Goal: Browse casually

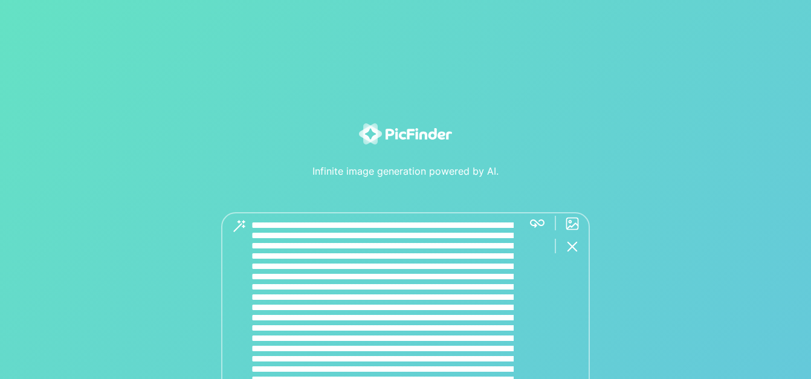
type textarea "**********"
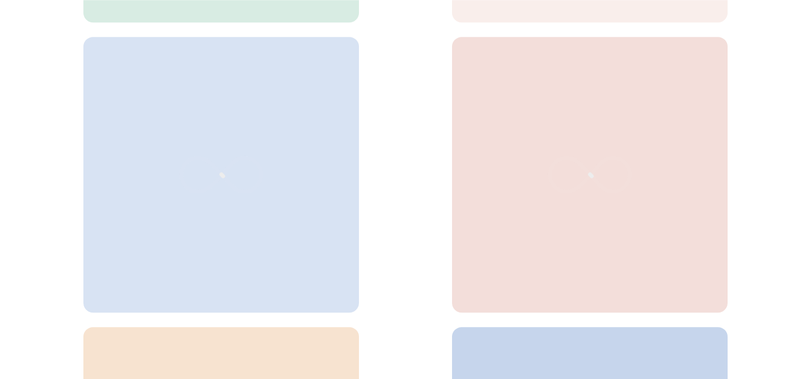
scroll to position [399, 0]
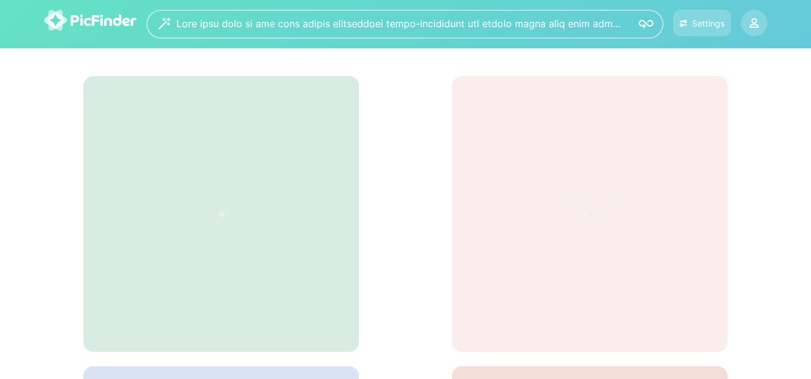
click at [101, 19] on img at bounding box center [90, 20] width 92 height 21
